Goal: Task Accomplishment & Management: Complete application form

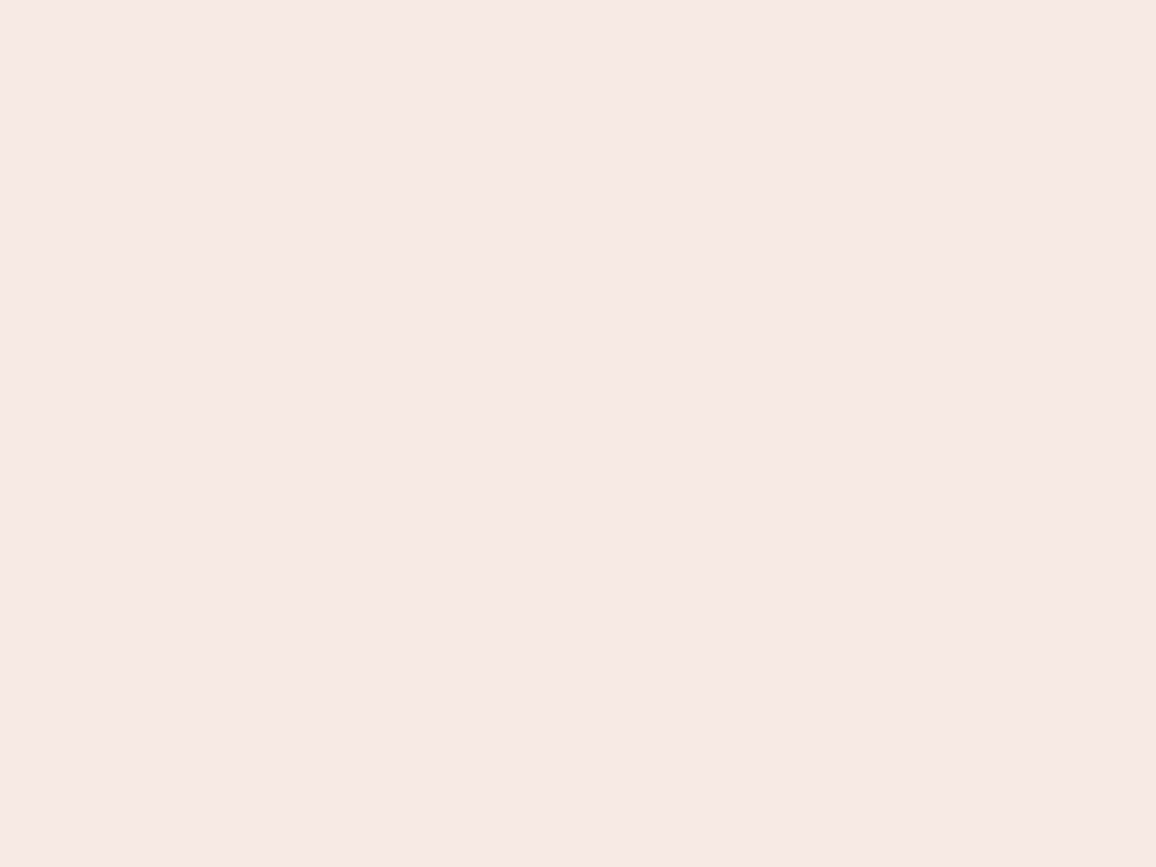
click at [578, 433] on nb-app "Almost there Thank you for registering for Newbook. Your account is under revie…" at bounding box center [578, 433] width 1156 height 867
click at [578, 0] on nb-app "Almost there Thank you for registering for Newbook. Your account is under revie…" at bounding box center [578, 433] width 1156 height 867
click at [618, 0] on nb-app "Almost there Thank you for registering for Newbook. Your account is under revie…" at bounding box center [578, 433] width 1156 height 867
click at [578, 433] on nb-app "Almost there Thank you for registering for Newbook. Your account is under revie…" at bounding box center [578, 433] width 1156 height 867
click at [578, 0] on nb-app "Almost there Thank you for registering for Newbook. Your account is under revie…" at bounding box center [578, 433] width 1156 height 867
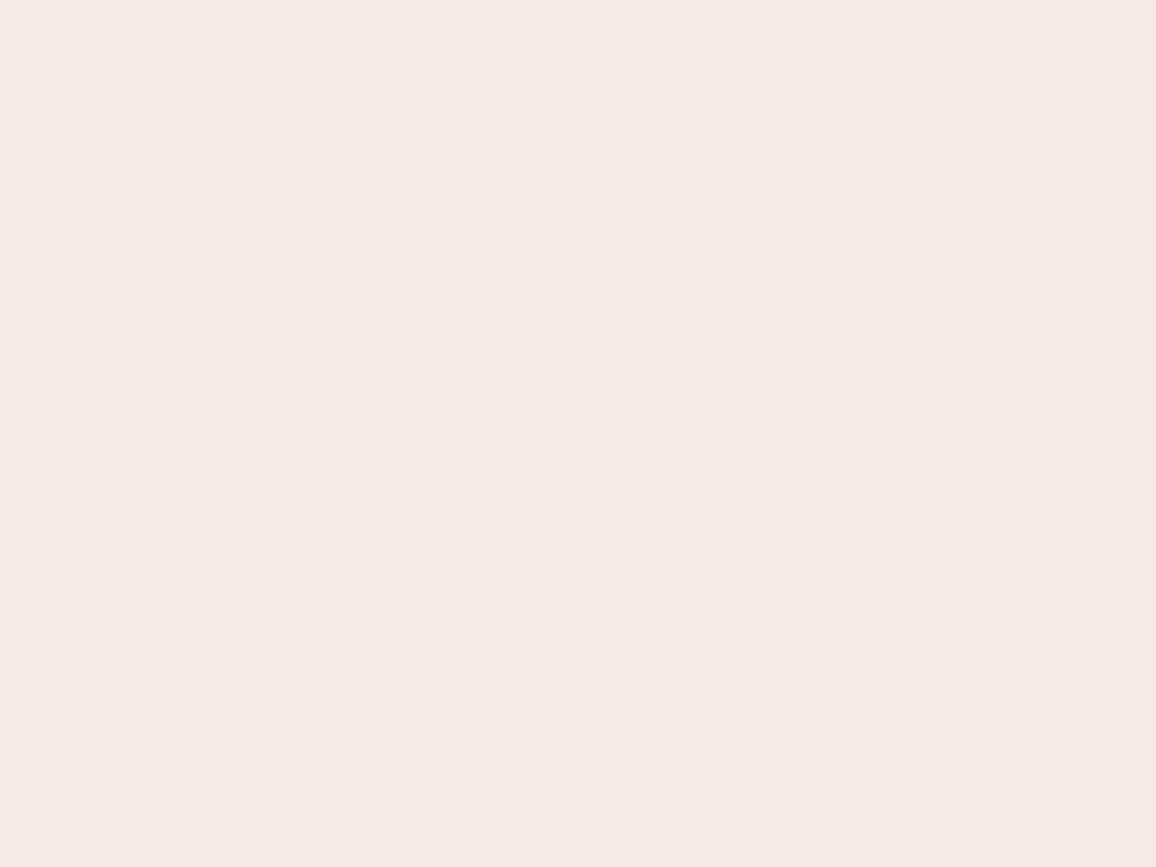
click at [404, 0] on nb-app "Almost there Thank you for registering for Newbook. Your account is under revie…" at bounding box center [578, 433] width 1156 height 867
click at [578, 433] on nb-app "Almost there Thank you for registering for Newbook. Your account is under revie…" at bounding box center [578, 433] width 1156 height 867
click at [578, 0] on nb-app "Almost there Thank you for registering for Newbook. Your account is under revie…" at bounding box center [578, 433] width 1156 height 867
click at [404, 0] on nb-app "Almost there Thank you for registering for Newbook. Your account is under revie…" at bounding box center [578, 433] width 1156 height 867
click at [578, 433] on nb-app "Almost there Thank you for registering for Newbook. Your account is under revie…" at bounding box center [578, 433] width 1156 height 867
